Goal: Task Accomplishment & Management: Use online tool/utility

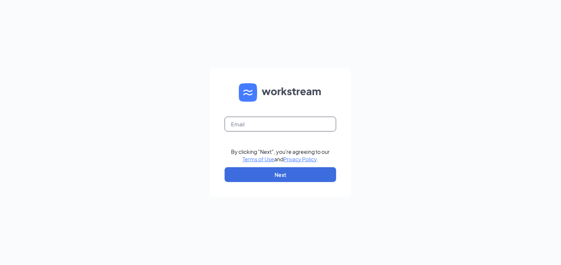
click at [263, 120] on input "text" at bounding box center [281, 124] width 112 height 15
type input "oakland@metrocfl.com"
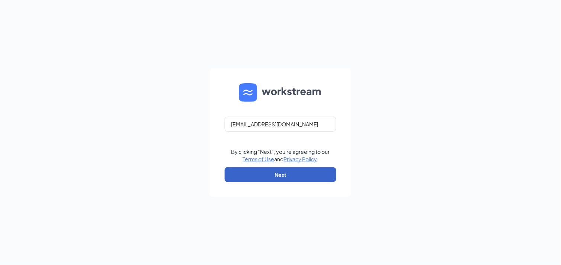
click at [299, 180] on button "Next" at bounding box center [281, 175] width 112 height 15
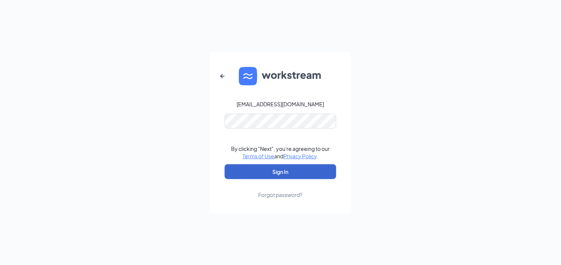
click at [306, 164] on form "oakland@metrocfl.com By clicking "Next", you're agreeing to our Terms of Use an…" at bounding box center [280, 133] width 141 height 162
click at [306, 165] on button "Sign In" at bounding box center [281, 172] width 112 height 15
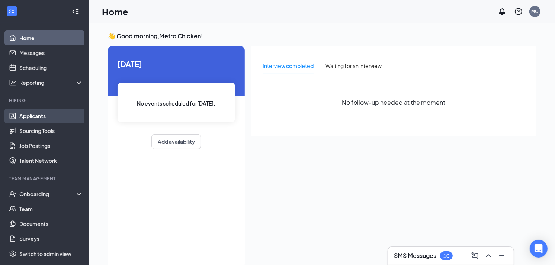
click at [44, 118] on link "Applicants" at bounding box center [51, 116] width 64 height 15
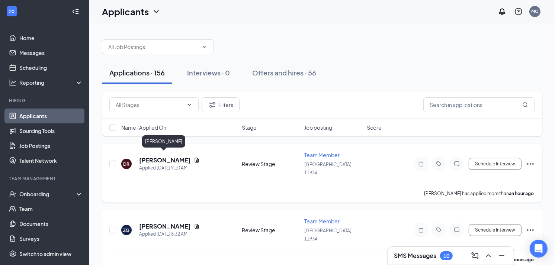
click at [154, 159] on h5 "[PERSON_NAME]" at bounding box center [165, 160] width 52 height 8
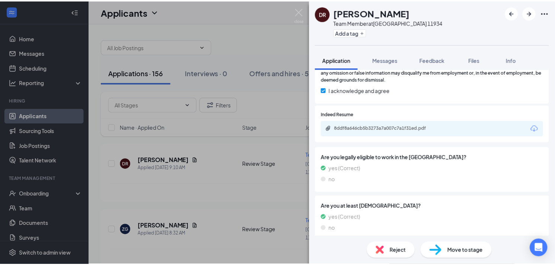
scroll to position [480, 0]
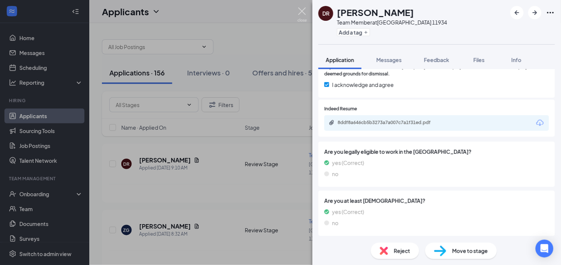
click at [306, 15] on img at bounding box center [302, 14] width 9 height 15
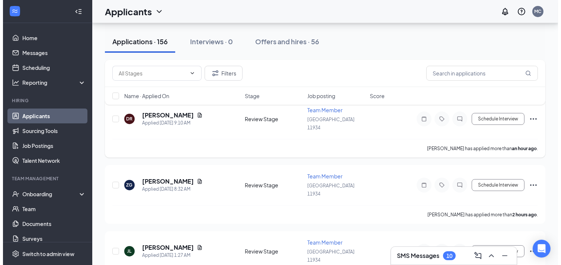
scroll to position [45, 0]
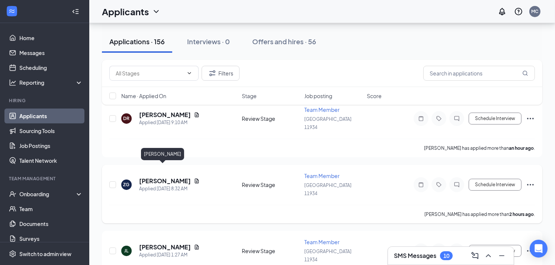
click at [168, 177] on h5 "[PERSON_NAME]" at bounding box center [165, 181] width 52 height 8
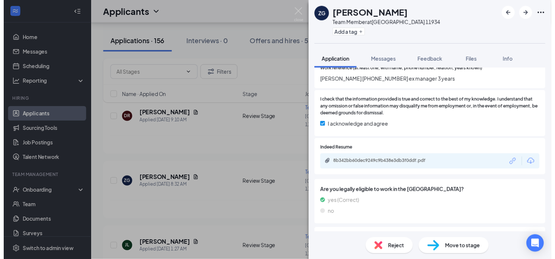
scroll to position [459, 0]
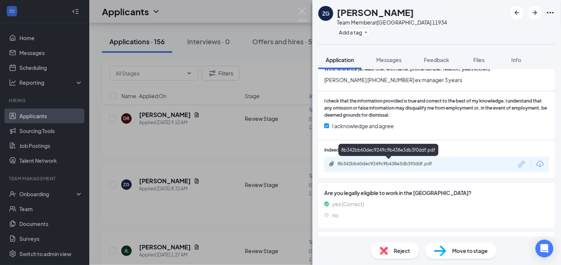
click at [400, 161] on div "8b342bb60dec9249c9b438e3db3f0ddf.pdf" at bounding box center [390, 164] width 104 height 6
click at [308, 11] on div "ZG [PERSON_NAME] Team Member at [GEOGRAPHIC_DATA] 11934 Add a tag Application M…" at bounding box center [280, 132] width 561 height 265
click at [304, 12] on div "Applicants MC" at bounding box center [325, 11] width 472 height 23
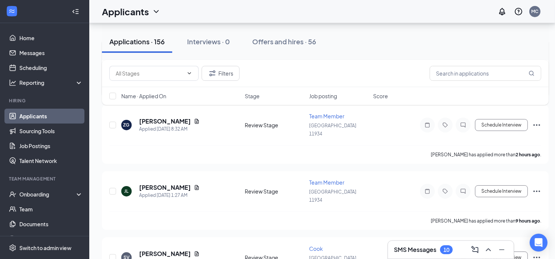
scroll to position [106, 0]
click at [321, 179] on span "Team Member" at bounding box center [326, 182] width 35 height 7
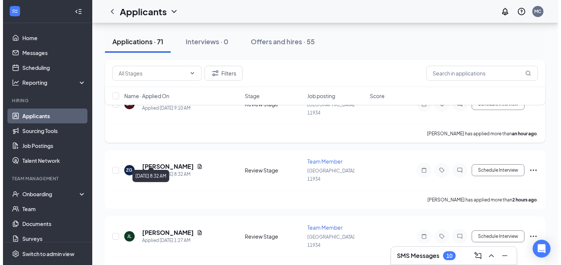
scroll to position [76, 0]
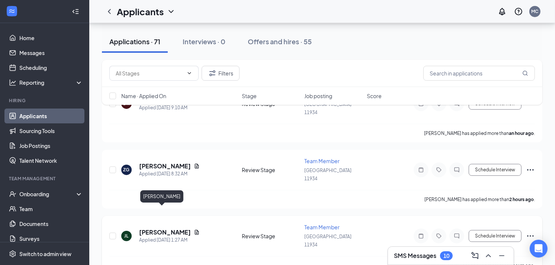
click at [154, 229] on h5 "[PERSON_NAME]" at bounding box center [165, 233] width 52 height 8
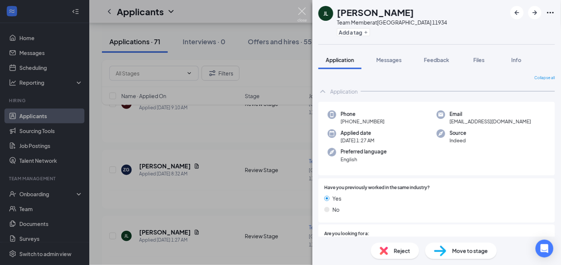
click at [304, 14] on img at bounding box center [302, 14] width 9 height 15
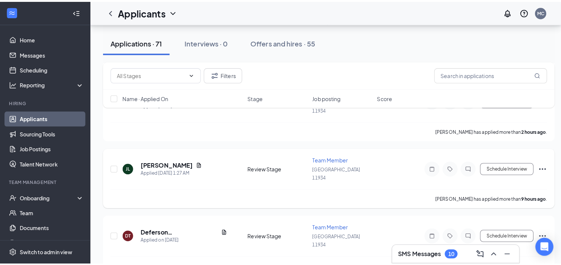
scroll to position [148, 0]
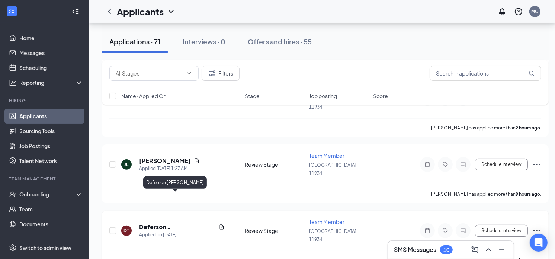
click at [175, 223] on h5 "Deferson [PERSON_NAME]" at bounding box center [177, 227] width 77 height 8
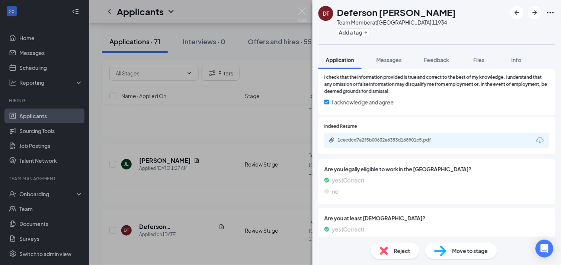
scroll to position [500, 0]
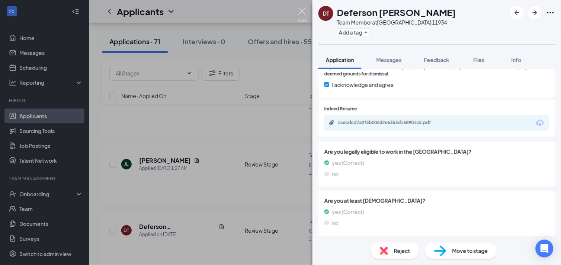
click at [302, 9] on img at bounding box center [302, 14] width 9 height 15
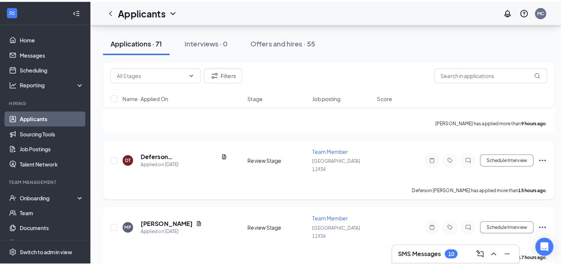
scroll to position [225, 0]
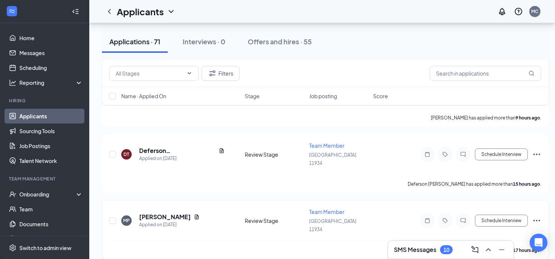
click at [173, 213] on h5 "[PERSON_NAME]" at bounding box center [165, 217] width 52 height 8
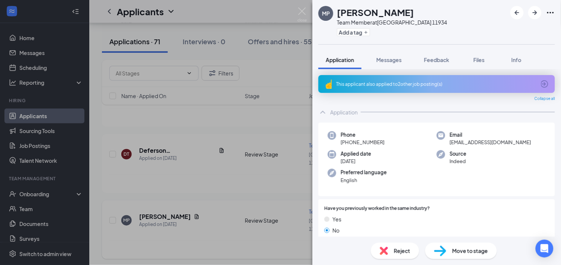
click at [173, 178] on div "MP [PERSON_NAME] Team Member at [GEOGRAPHIC_DATA] 11934 Add a tag Application M…" at bounding box center [280, 132] width 561 height 265
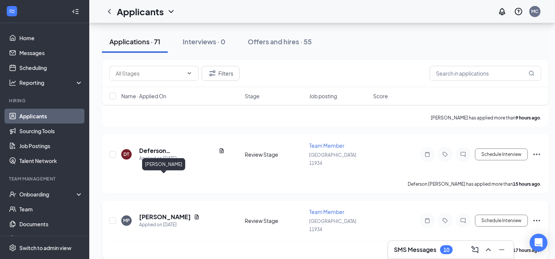
click at [152, 213] on h5 "[PERSON_NAME]" at bounding box center [165, 217] width 52 height 8
click at [165, 213] on h5 "[PERSON_NAME]" at bounding box center [165, 217] width 52 height 8
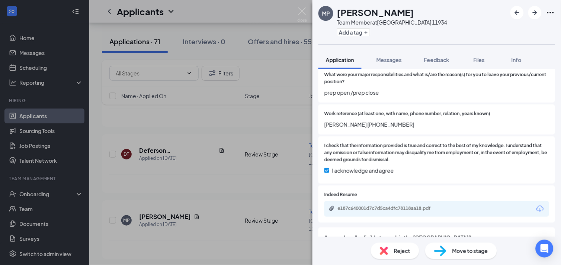
scroll to position [462, 0]
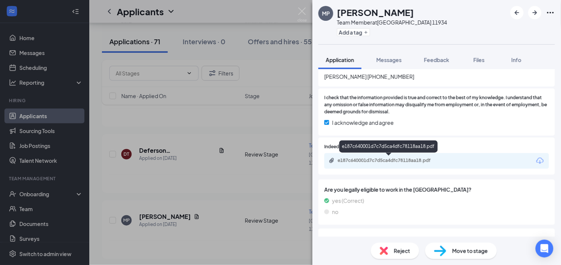
click at [414, 158] on div "e187c640001d7c7d5ca4dfc78118aa18.pdf" at bounding box center [390, 161] width 104 height 6
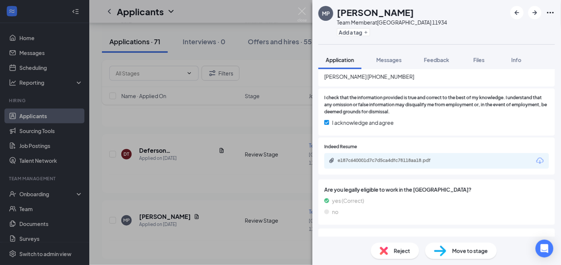
click at [296, 9] on div "MP [PERSON_NAME] Team Member at [GEOGRAPHIC_DATA] 11934 Add a tag Application M…" at bounding box center [280, 132] width 561 height 265
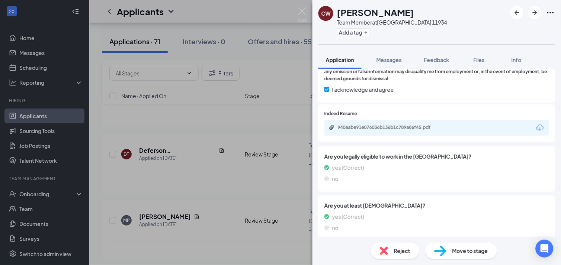
scroll to position [525, 0]
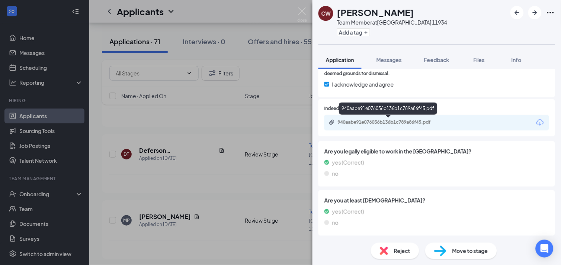
click at [390, 125] on div "940aabe91e076036b136b1c789a86f45.pdf" at bounding box center [389, 123] width 121 height 7
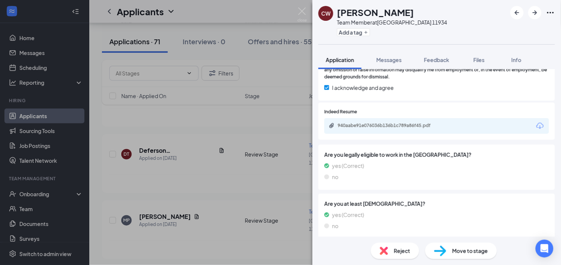
click at [303, 10] on img at bounding box center [302, 14] width 9 height 15
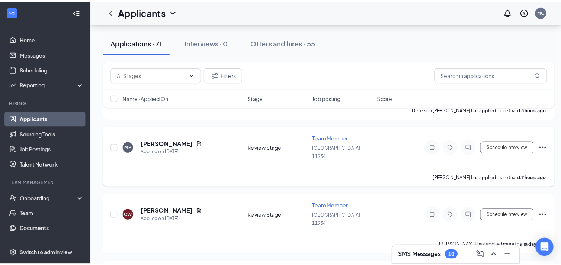
scroll to position [302, 0]
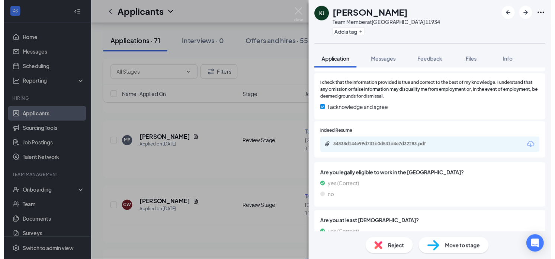
scroll to position [504, 0]
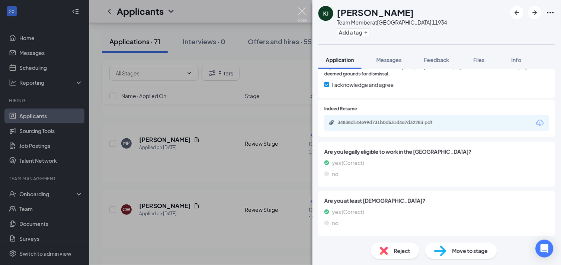
click at [299, 13] on img at bounding box center [302, 14] width 9 height 15
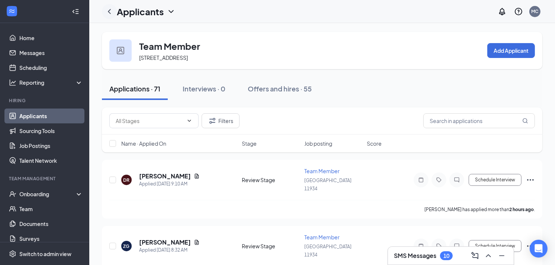
click at [109, 13] on icon "ChevronLeft" at bounding box center [109, 11] width 9 height 9
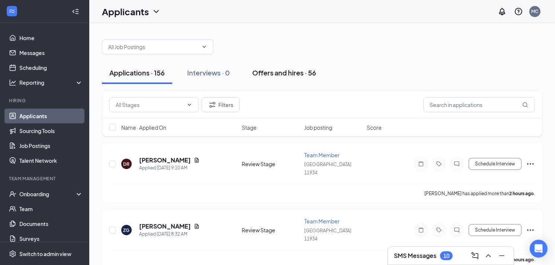
click at [265, 73] on div "Offers and hires · 56" at bounding box center [284, 72] width 64 height 9
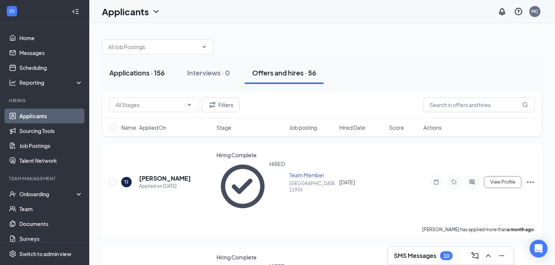
click at [134, 68] on div "Applications · 156" at bounding box center [136, 72] width 55 height 9
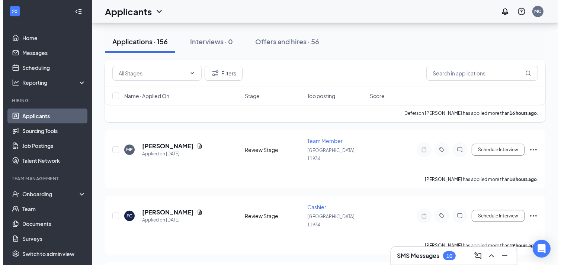
scroll to position [346, 0]
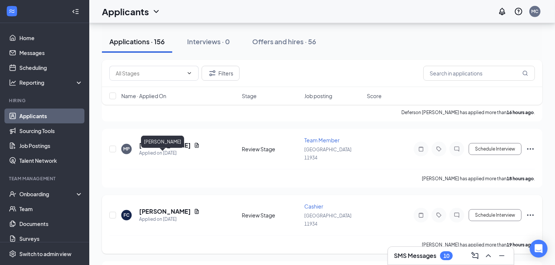
click at [169, 208] on h5 "[PERSON_NAME]" at bounding box center [165, 212] width 52 height 8
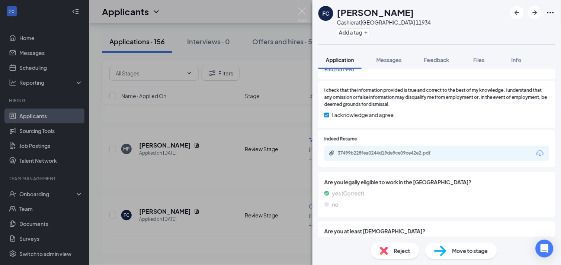
scroll to position [559, 0]
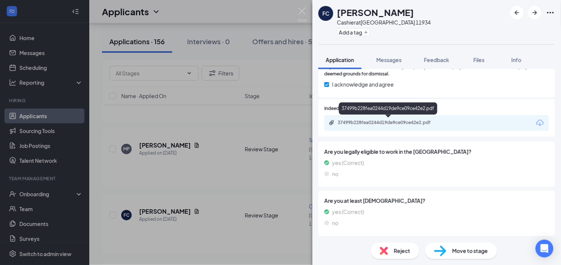
click at [381, 124] on div "37499b228fea0244d19de9ce09ce42e2.pdf" at bounding box center [390, 123] width 104 height 6
